Goal: Transaction & Acquisition: Purchase product/service

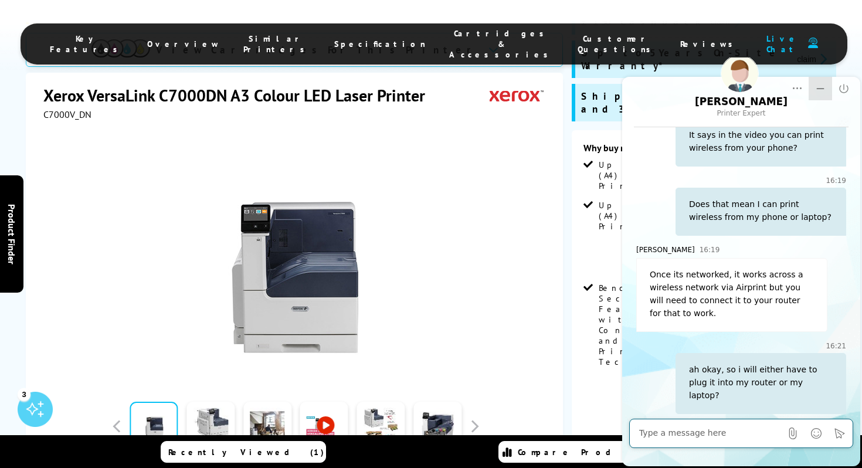
click at [822, 87] on icon "Minimize" at bounding box center [820, 89] width 12 height 12
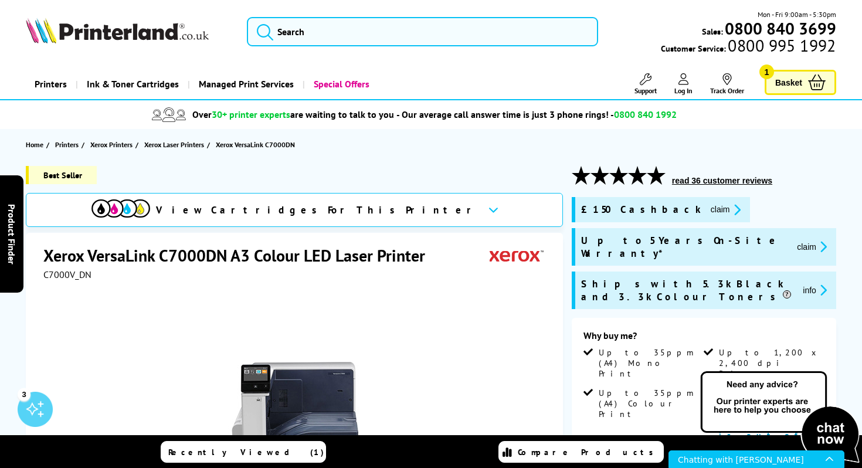
click at [803, 79] on link "Basket 1" at bounding box center [800, 82] width 72 height 25
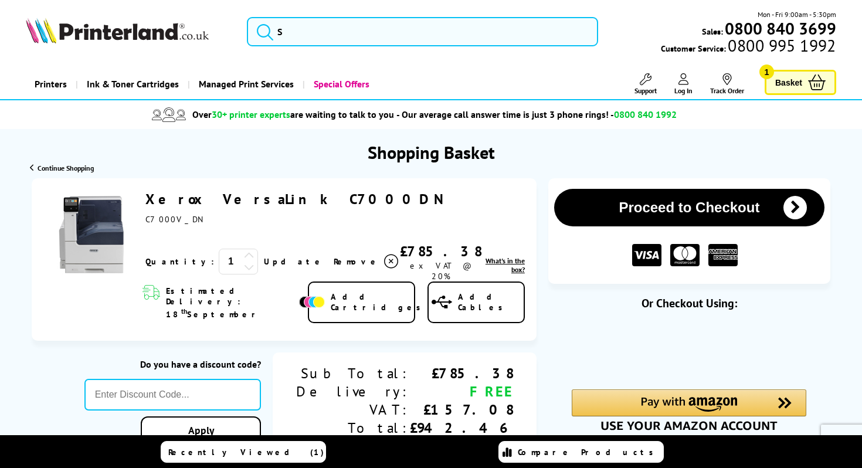
click at [675, 219] on button "Proceed to Checkout" at bounding box center [689, 208] width 270 height 38
